Goal: Task Accomplishment & Management: Use online tool/utility

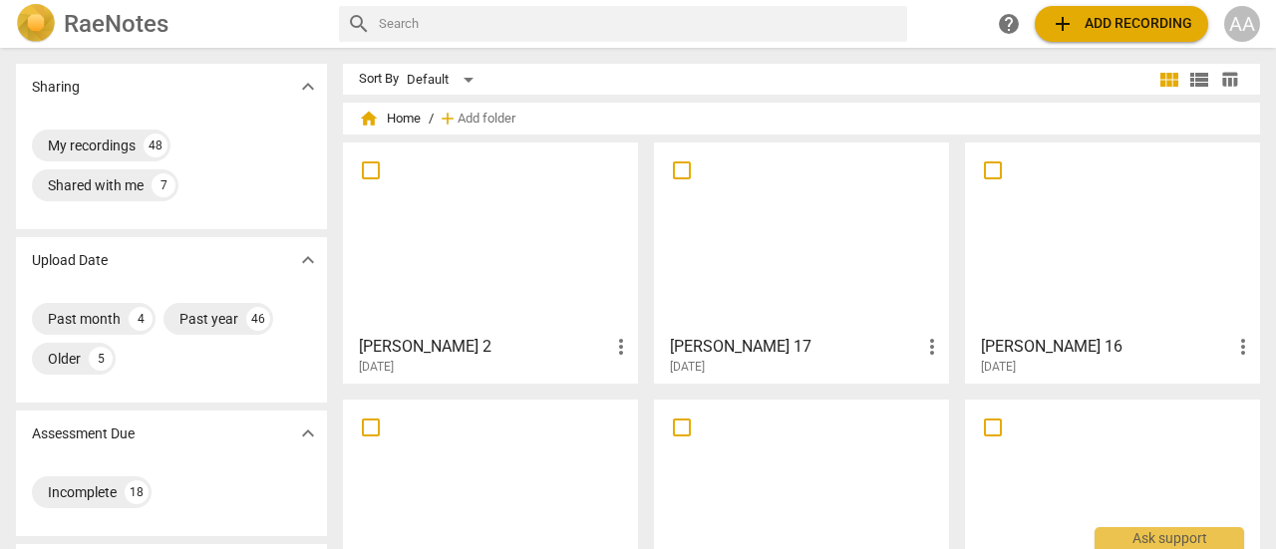
click at [757, 316] on div at bounding box center [801, 238] width 281 height 176
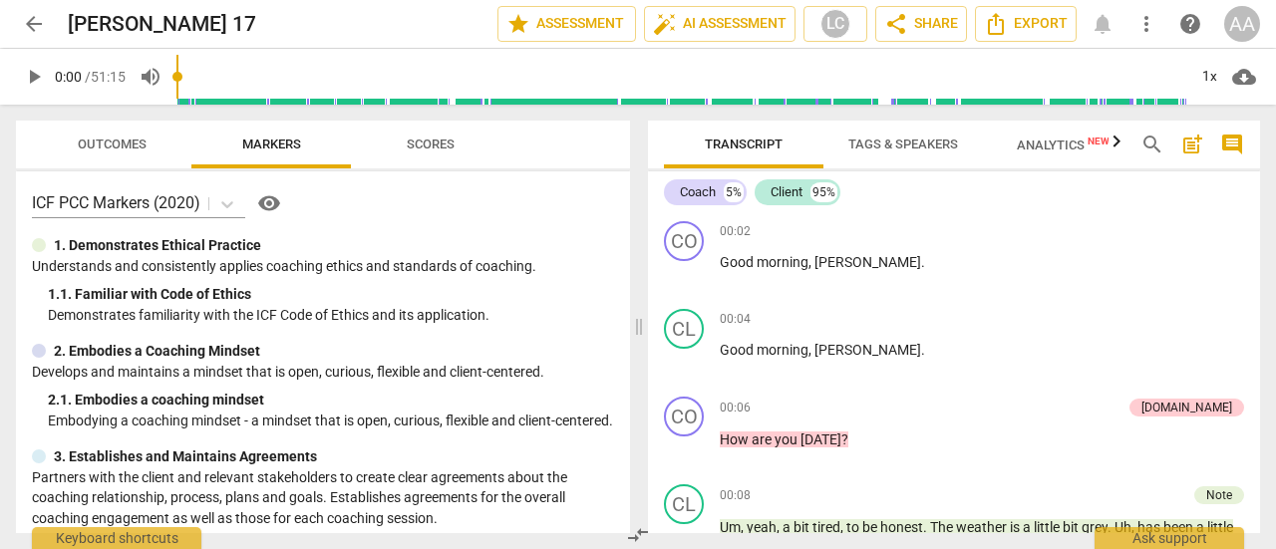
click at [124, 143] on span "Outcomes" at bounding box center [112, 144] width 69 height 15
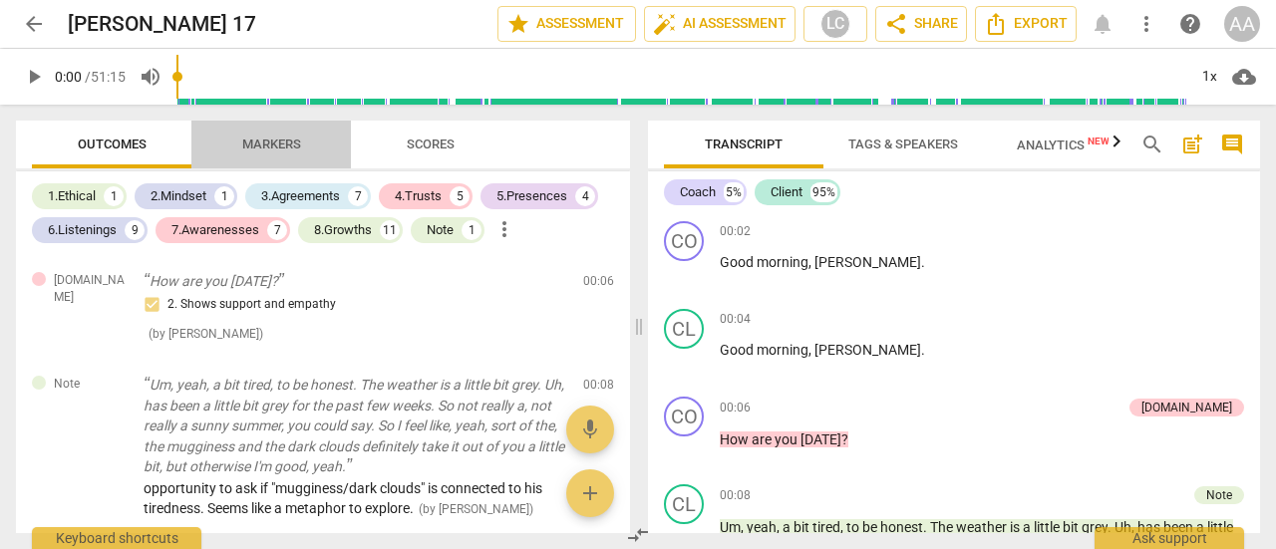
click at [297, 150] on span "Markers" at bounding box center [271, 144] width 59 height 15
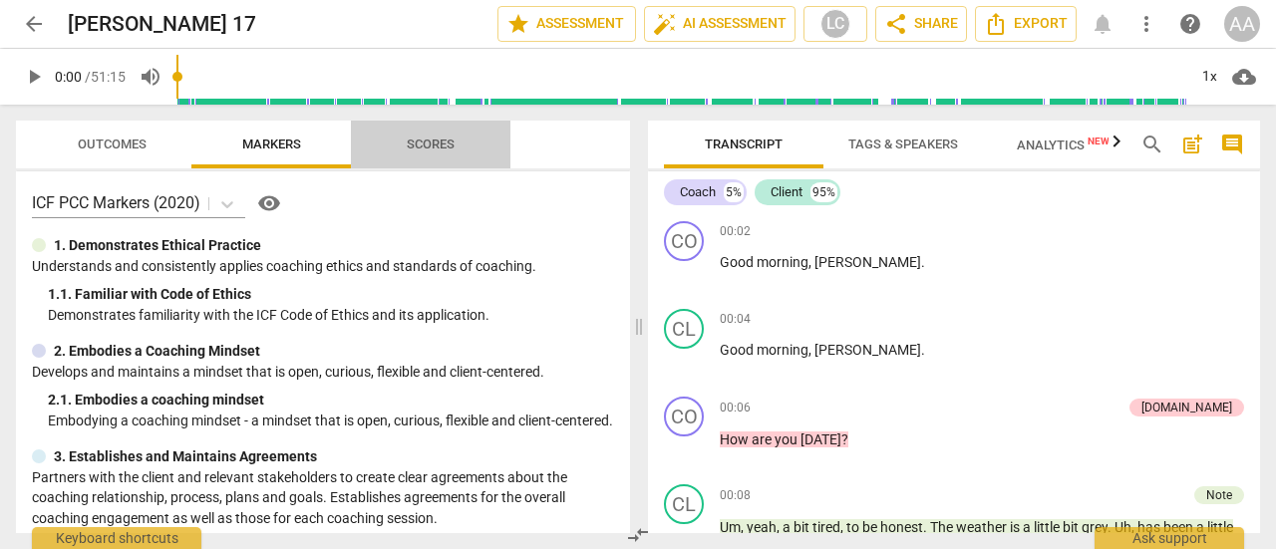
click at [431, 153] on span "Scores" at bounding box center [431, 145] width 96 height 27
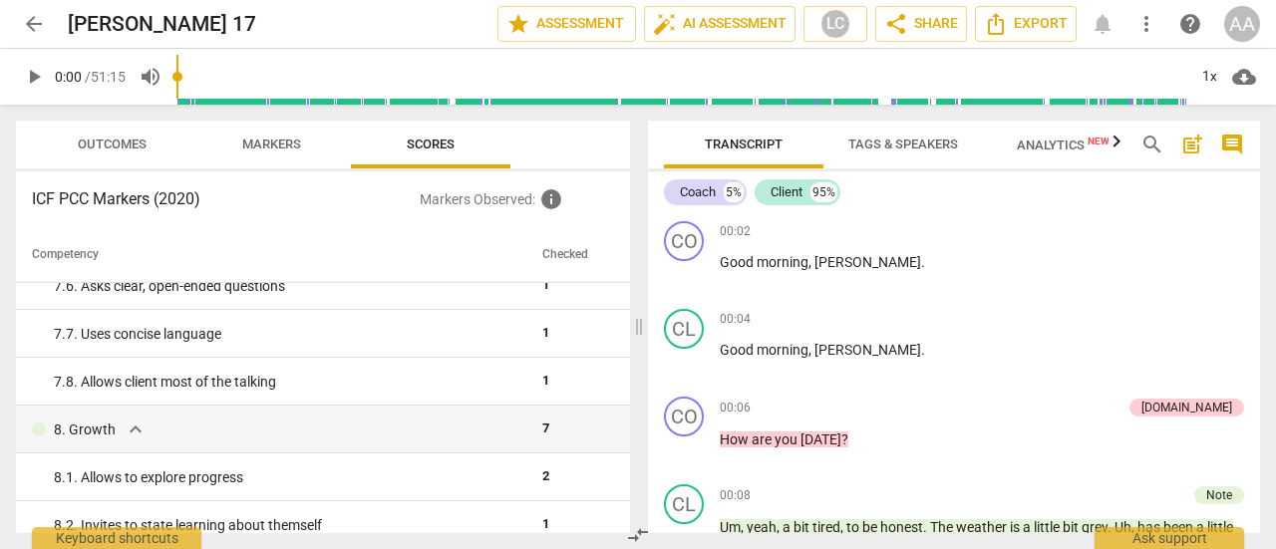
scroll to position [1638, 0]
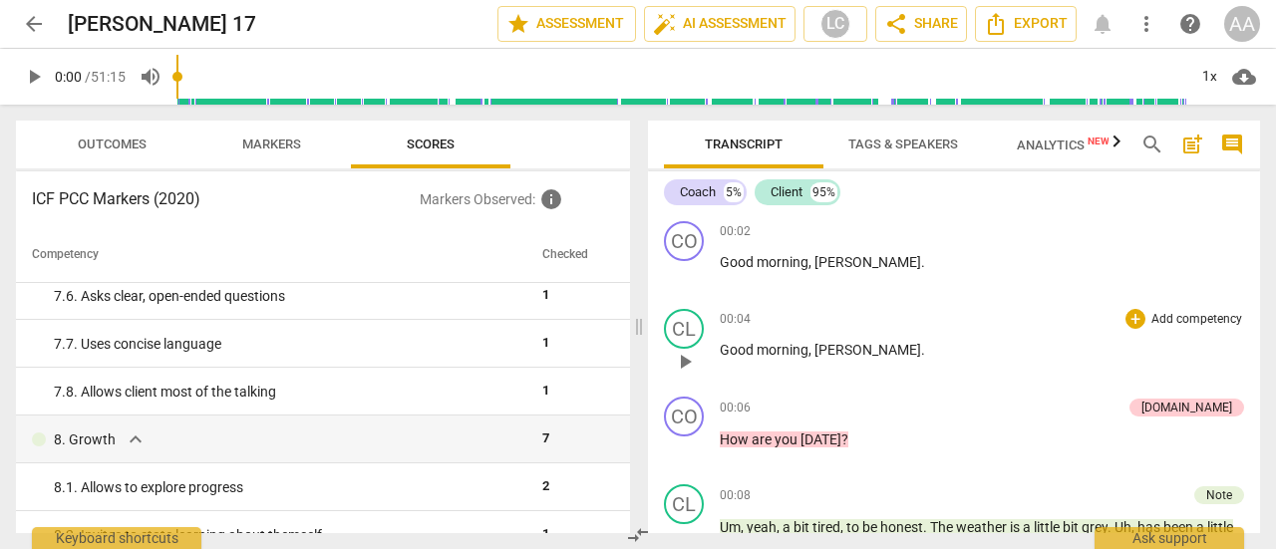
drag, startPoint x: 652, startPoint y: 460, endPoint x: 652, endPoint y: 359, distance: 100.7
click at [652, 359] on div "CO play_arrow pause 00:02 + Add competency keyboard_arrow_right Good morning , …" at bounding box center [954, 373] width 612 height 320
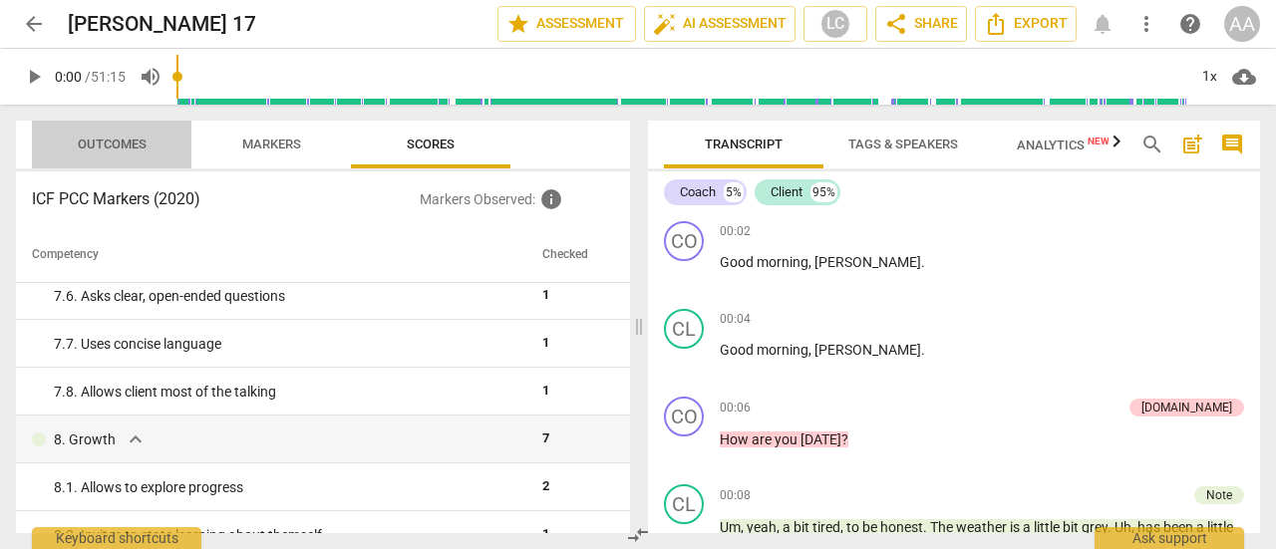
click at [122, 138] on span "Outcomes" at bounding box center [112, 144] width 69 height 15
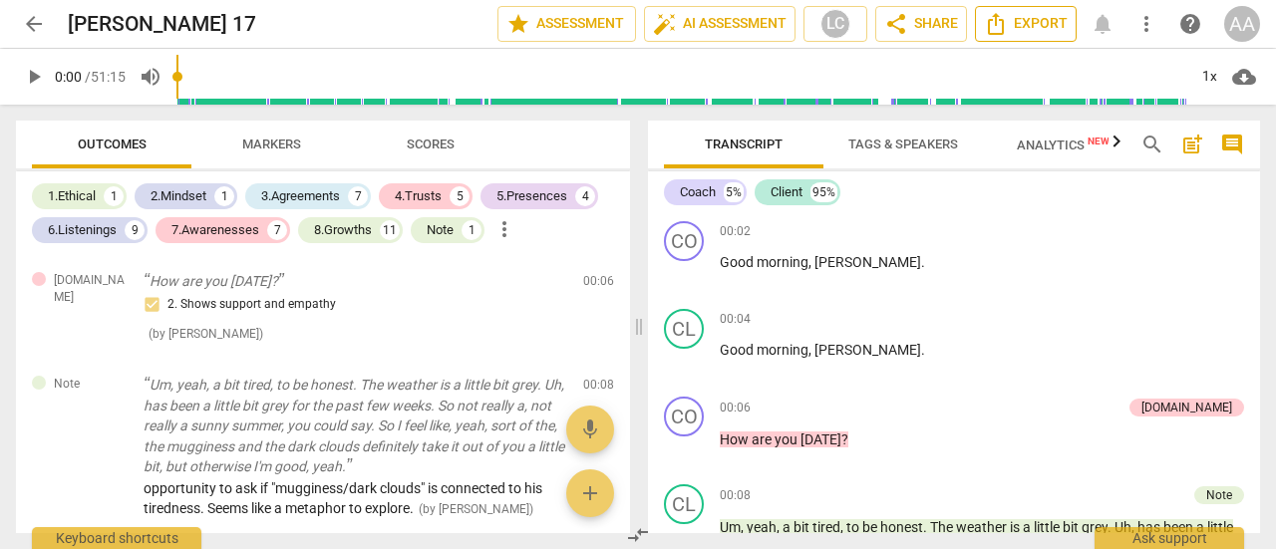
click at [1050, 23] on span "Export" at bounding box center [1026, 24] width 84 height 24
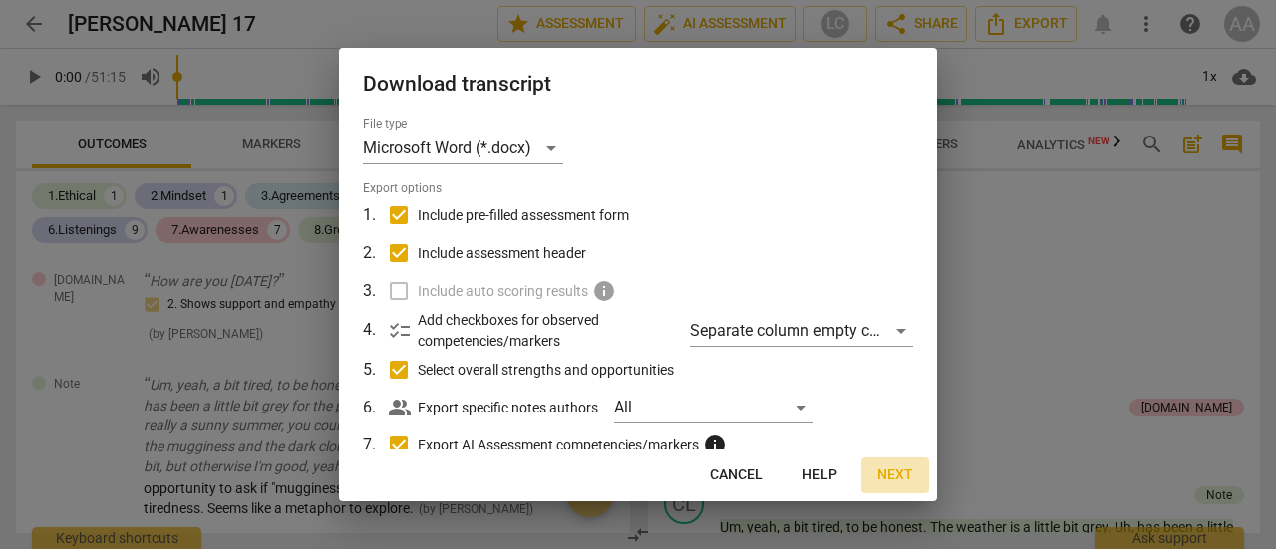
click at [890, 477] on span "Next" at bounding box center [895, 476] width 36 height 20
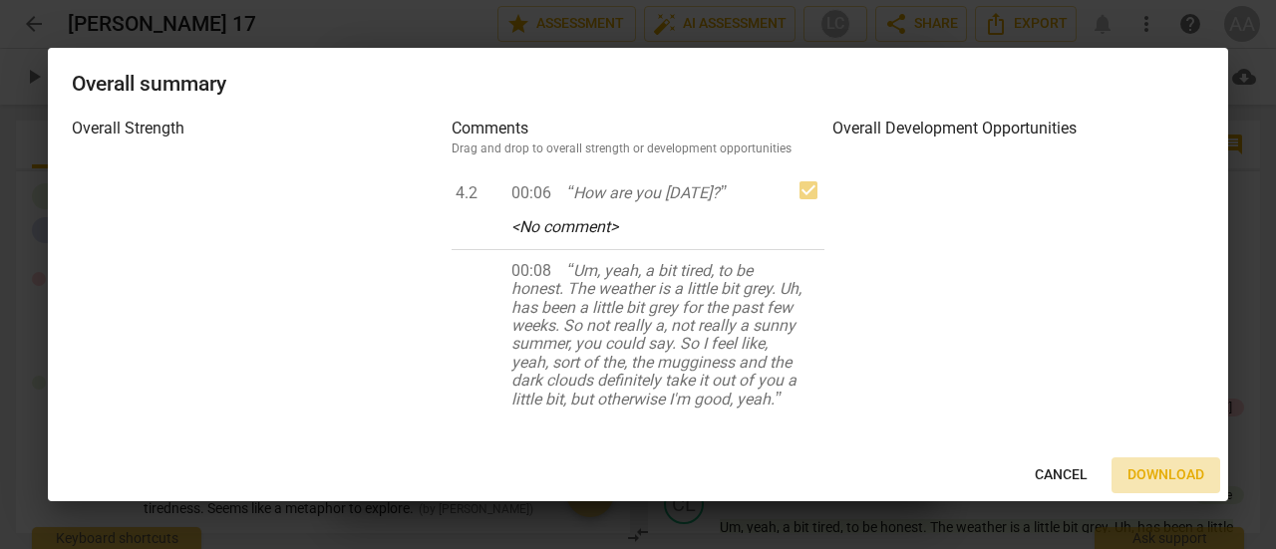
click at [1166, 470] on span "Download" at bounding box center [1165, 476] width 77 height 20
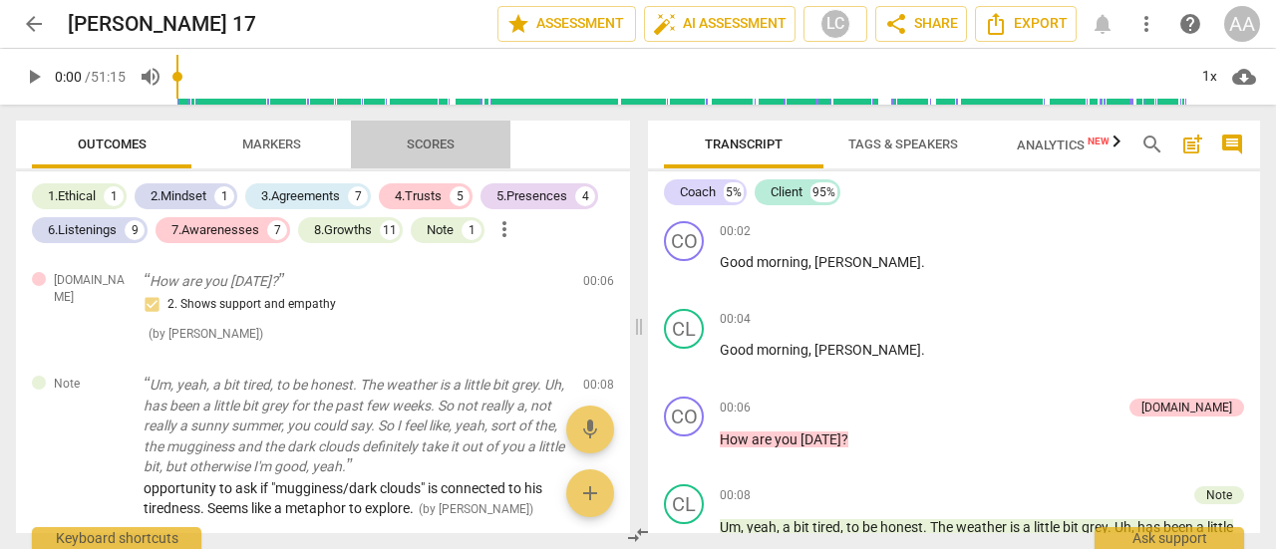
click at [440, 147] on span "Scores" at bounding box center [431, 144] width 48 height 15
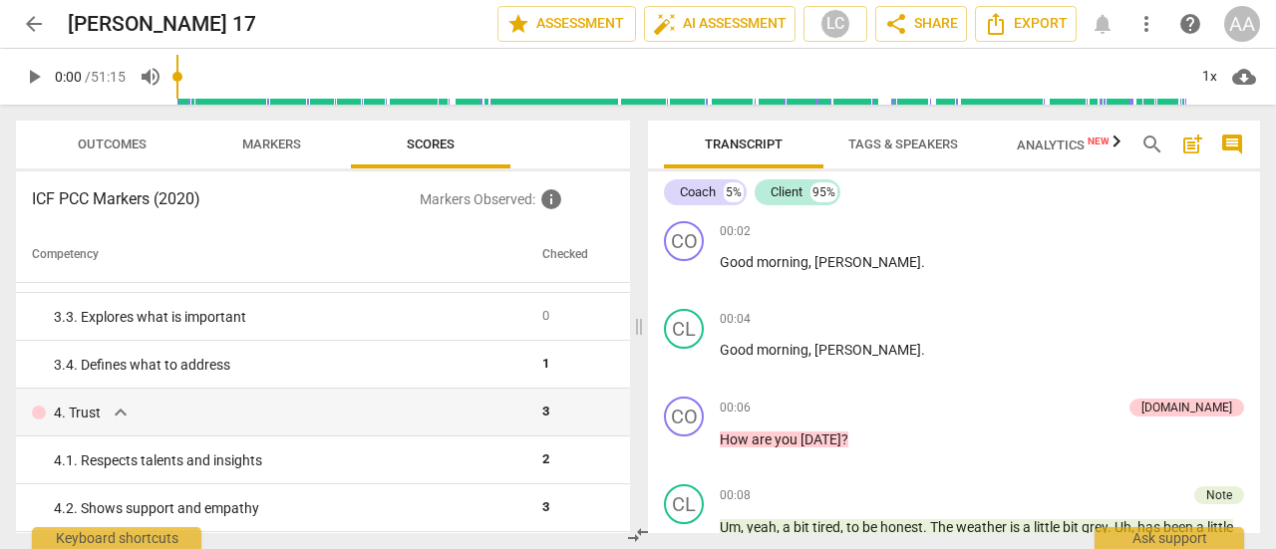
scroll to position [341, 0]
